Goal: Task Accomplishment & Management: Use online tool/utility

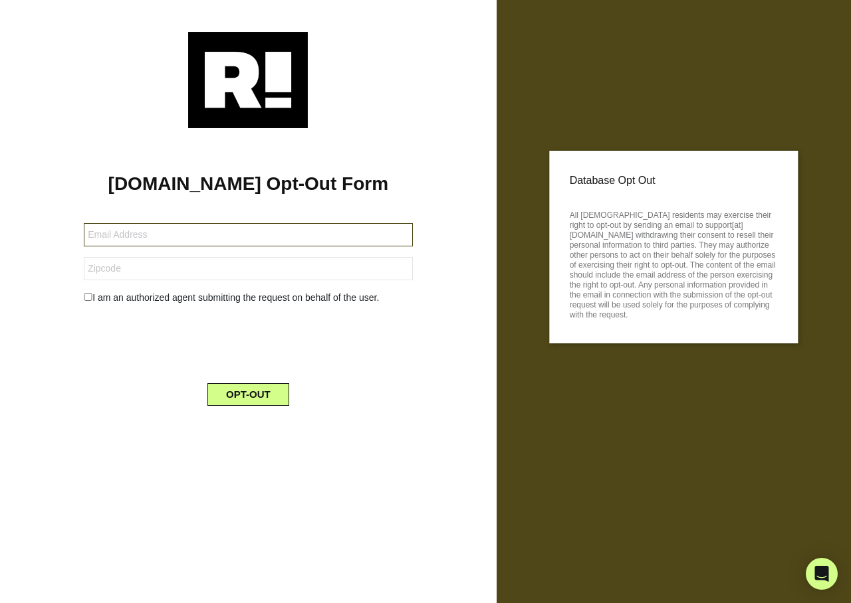
type input "[PERSON_NAME][EMAIL_ADDRESS][PERSON_NAME][DOMAIN_NAME]"
type input "35005"
type input "[EMAIL_ADDRESS][DOMAIN_NAME]"
type input "24352"
